Goal: Information Seeking & Learning: Find contact information

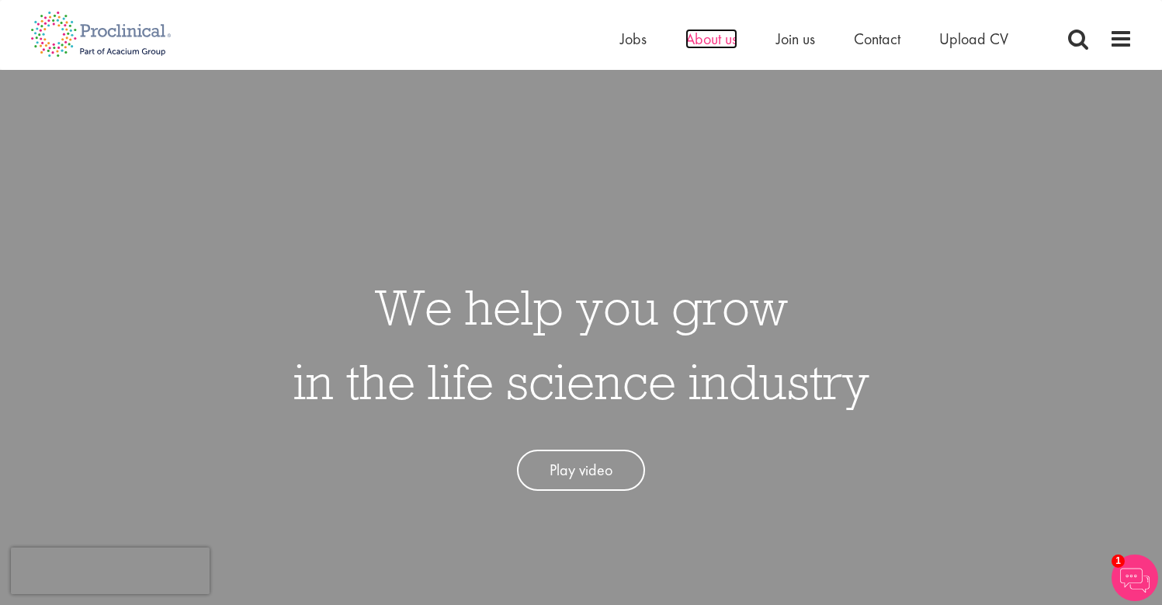
click at [717, 41] on span "About us" at bounding box center [711, 39] width 52 height 20
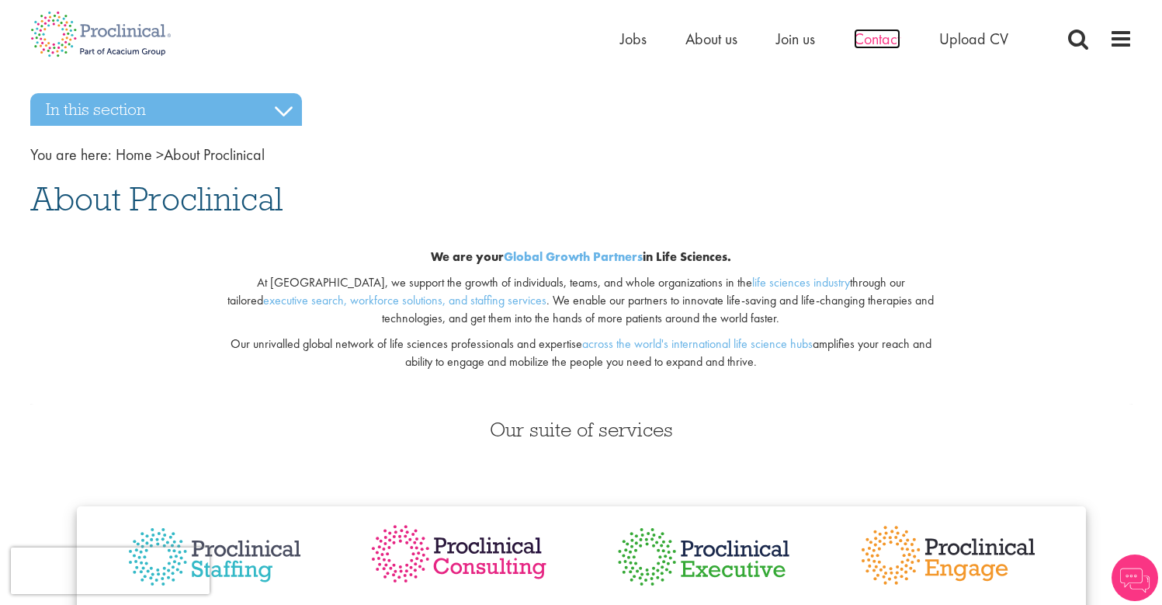
click at [865, 36] on span "Contact" at bounding box center [877, 39] width 47 height 20
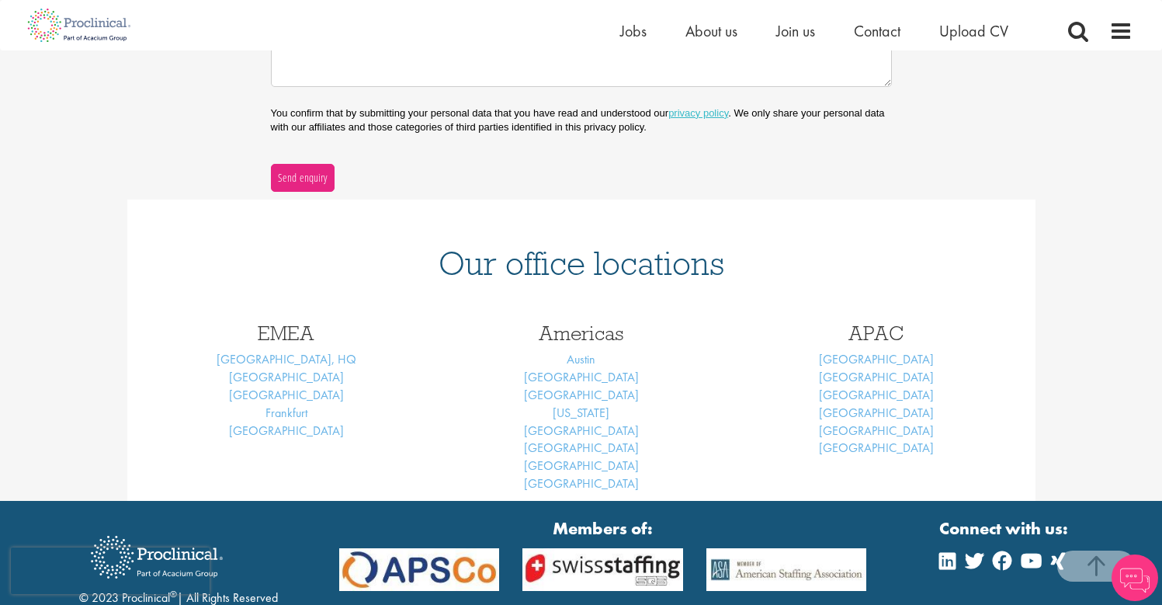
scroll to position [497, 0]
